Goal: Transaction & Acquisition: Subscribe to service/newsletter

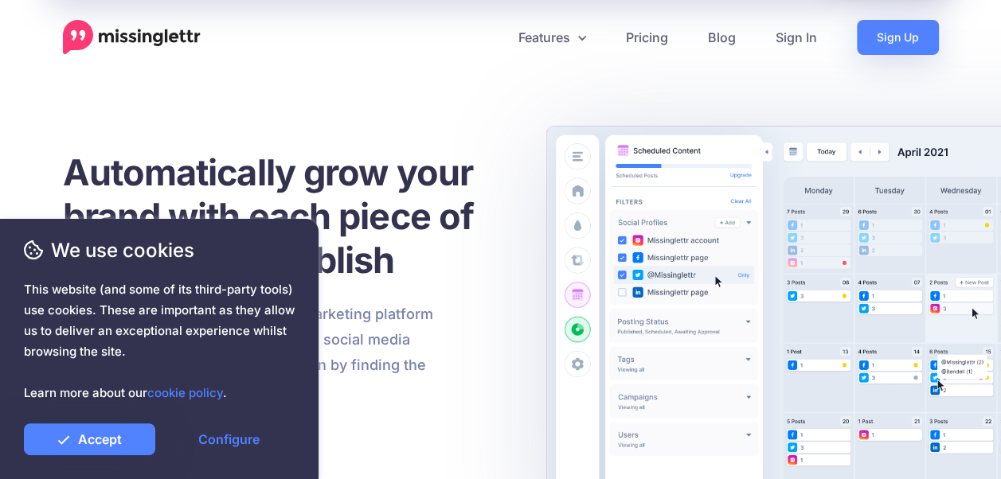
click at [110, 428] on link "Accept" at bounding box center [89, 440] width 131 height 32
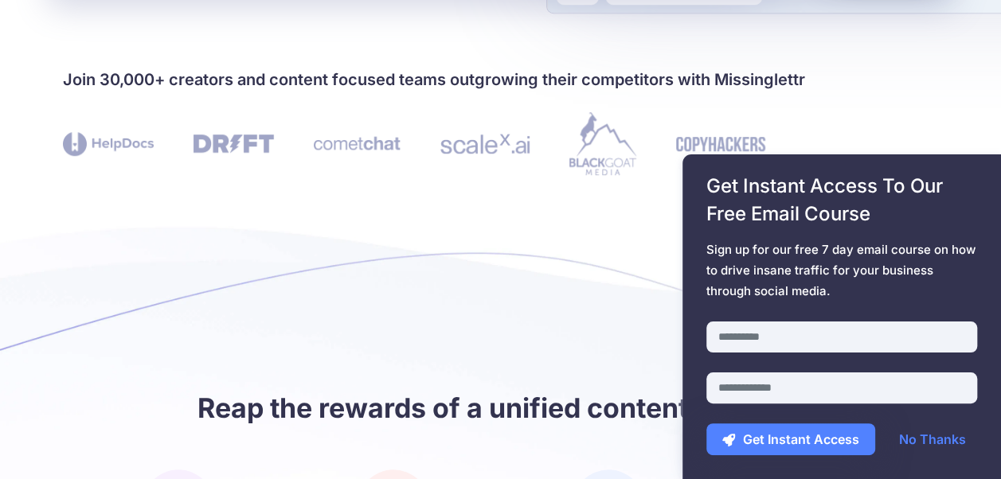
scroll to position [557, 0]
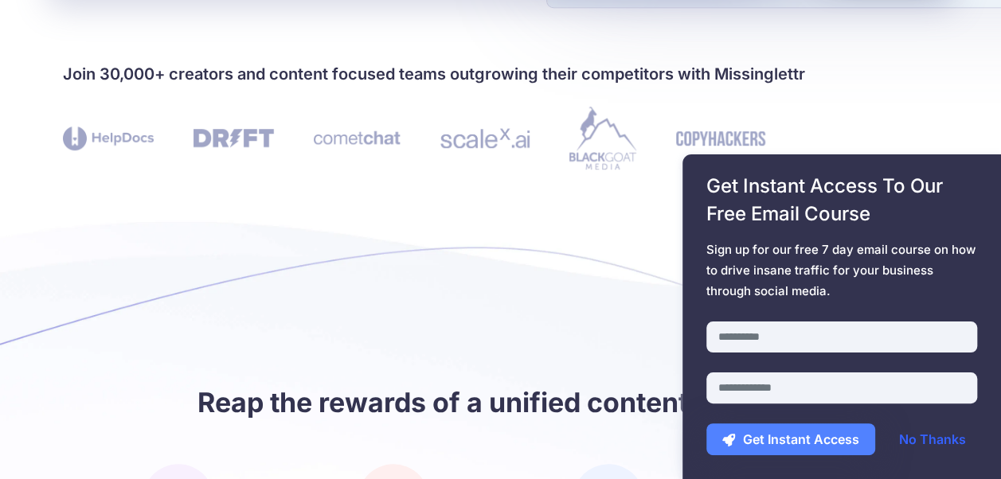
click at [943, 441] on link "No Thanks" at bounding box center [932, 440] width 99 height 32
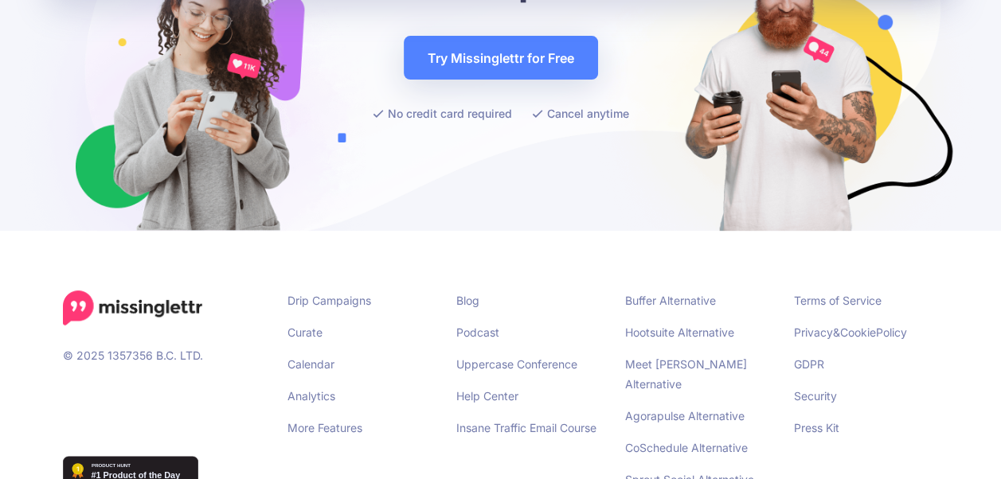
scroll to position [6214, 0]
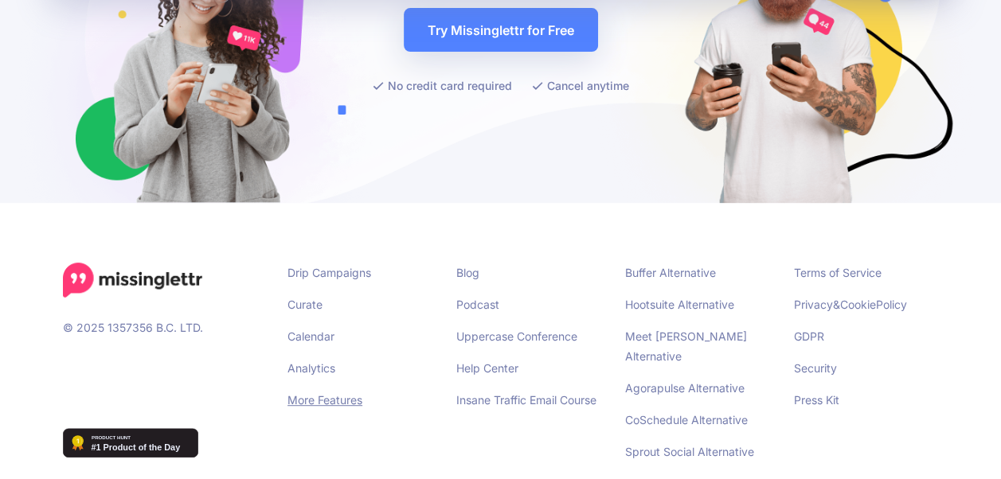
click at [332, 393] on link "More Features" at bounding box center [324, 400] width 75 height 14
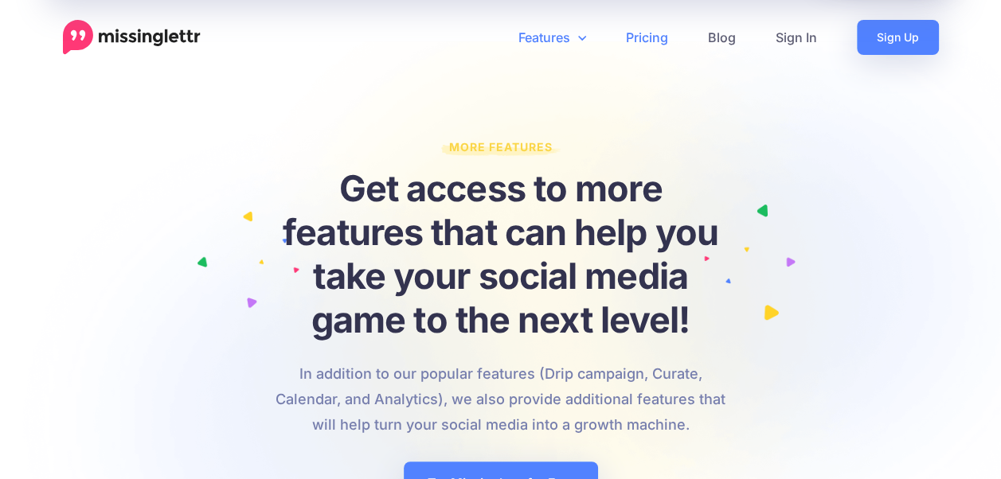
click at [646, 41] on link "Pricing" at bounding box center [647, 37] width 82 height 35
